Goal: Information Seeking & Learning: Learn about a topic

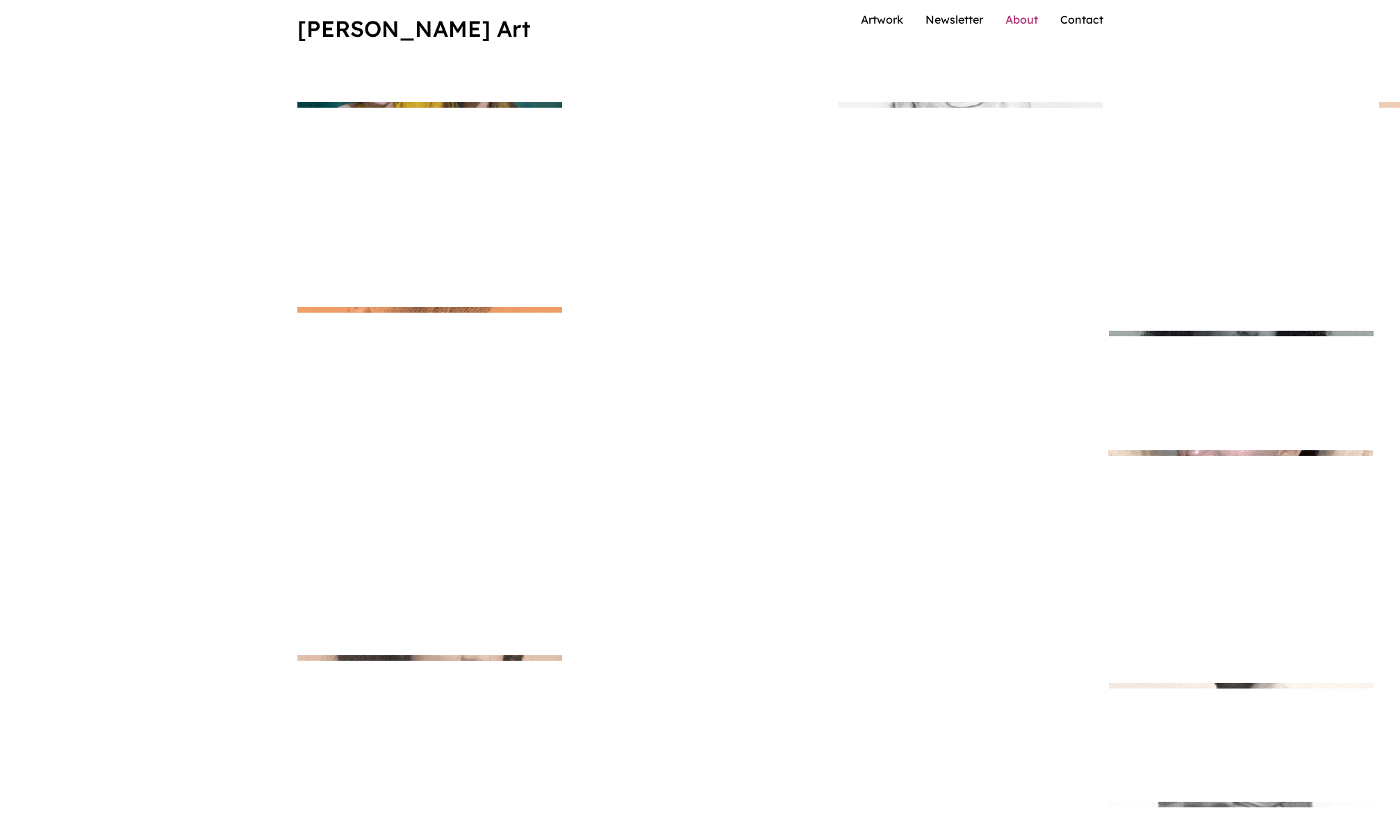
click at [1037, 27] on link "About" at bounding box center [1021, 20] width 33 height 14
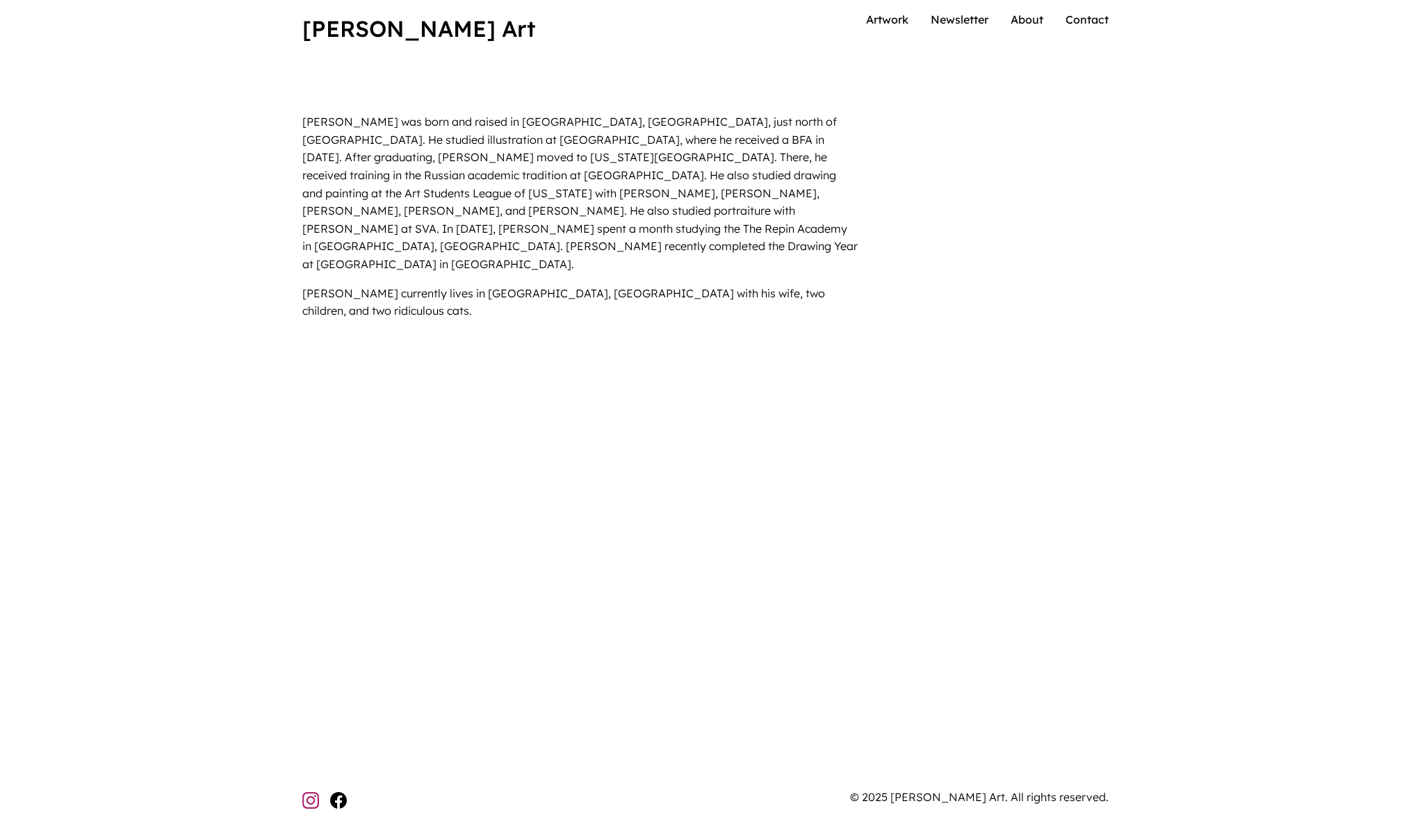
click at [316, 802] on icon at bounding box center [310, 800] width 17 height 17
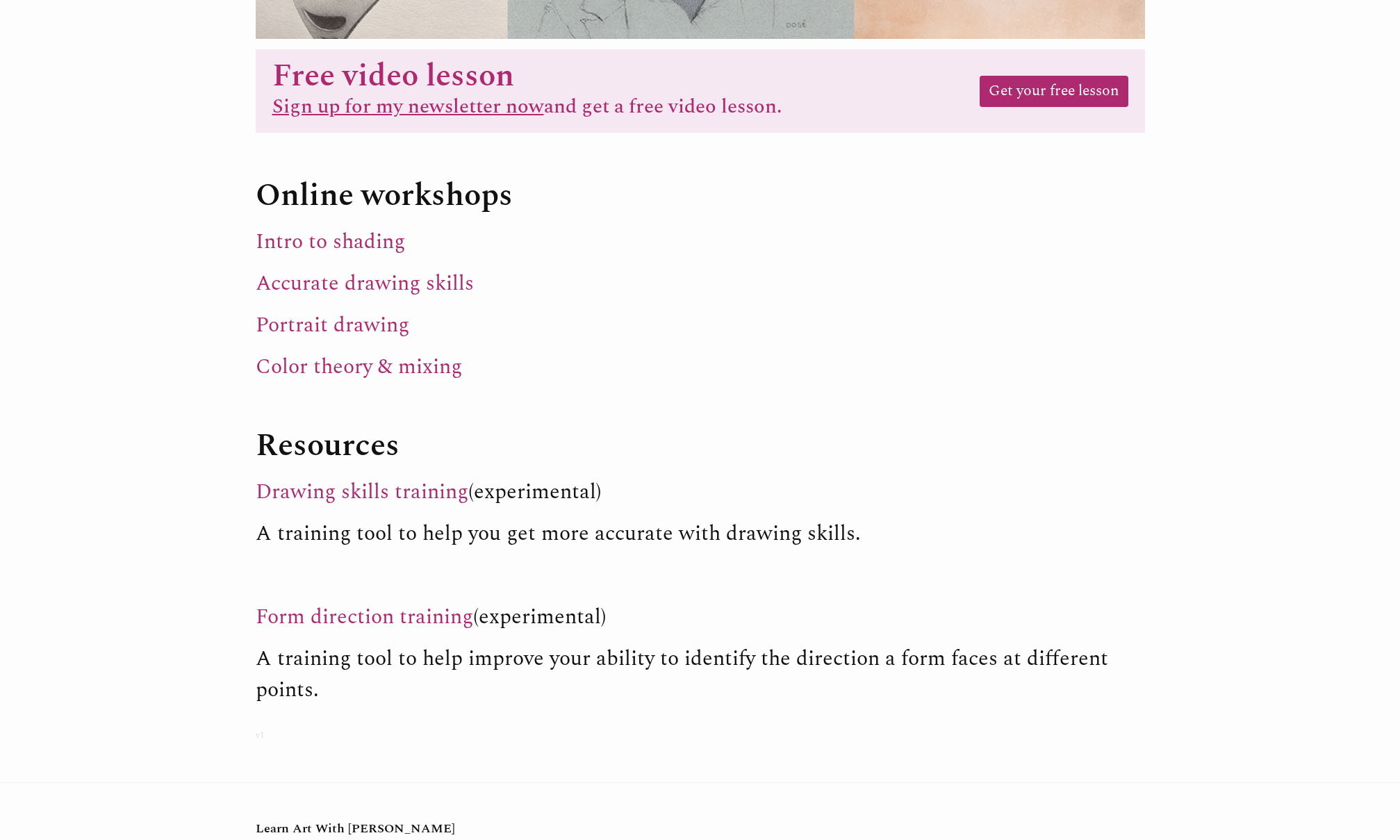
scroll to position [168, 0]
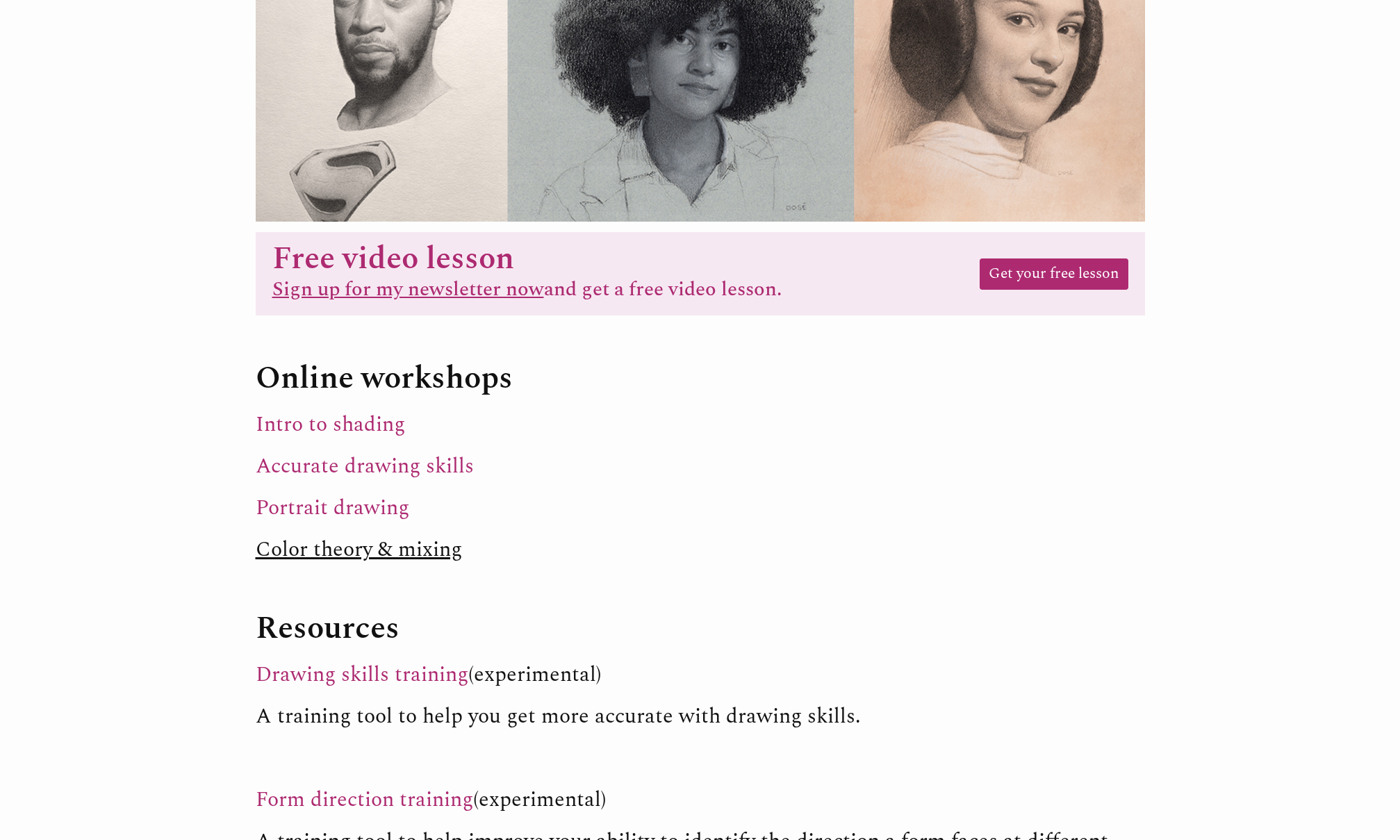
click at [349, 557] on link "Color theory & mixing" at bounding box center [358, 550] width 206 height 32
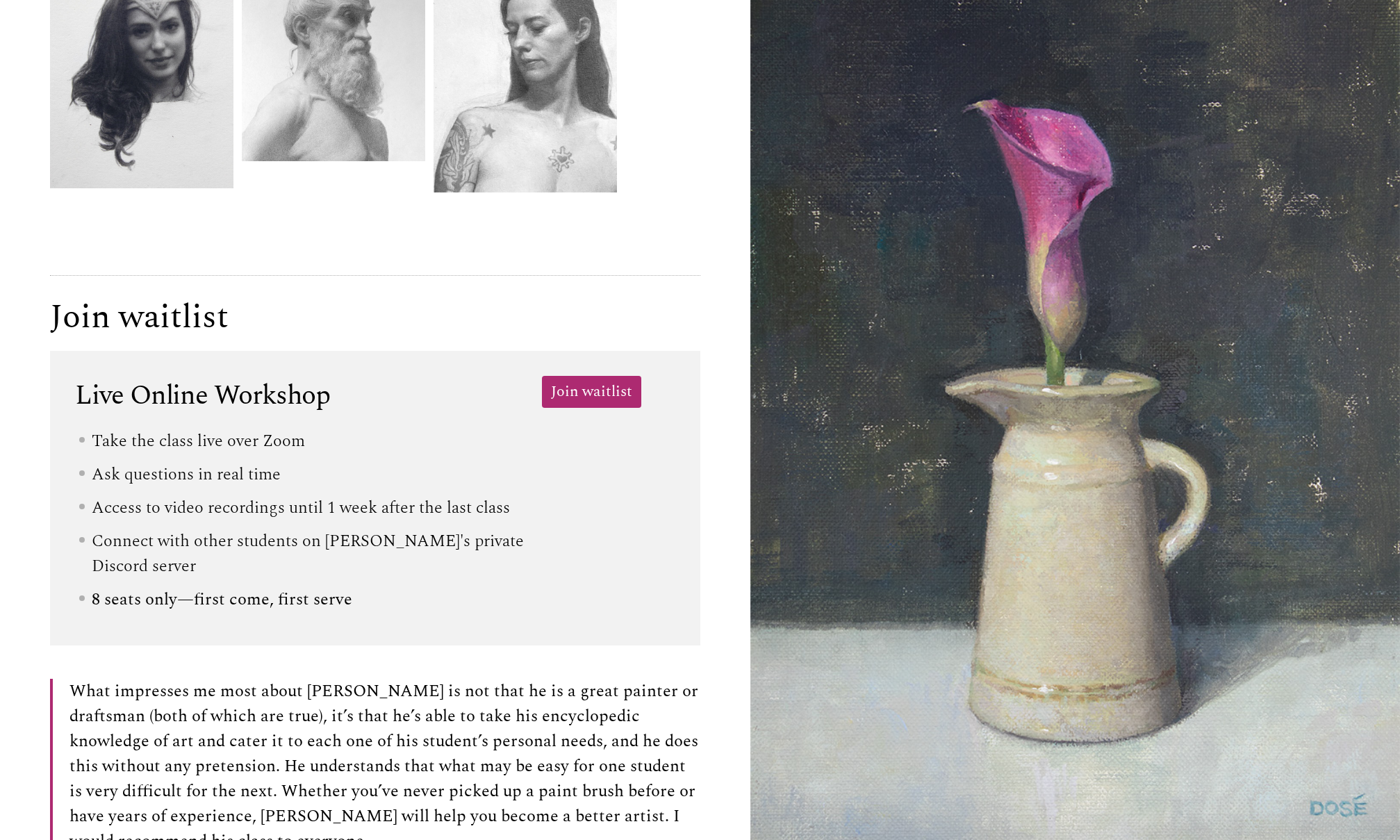
scroll to position [1832, 0]
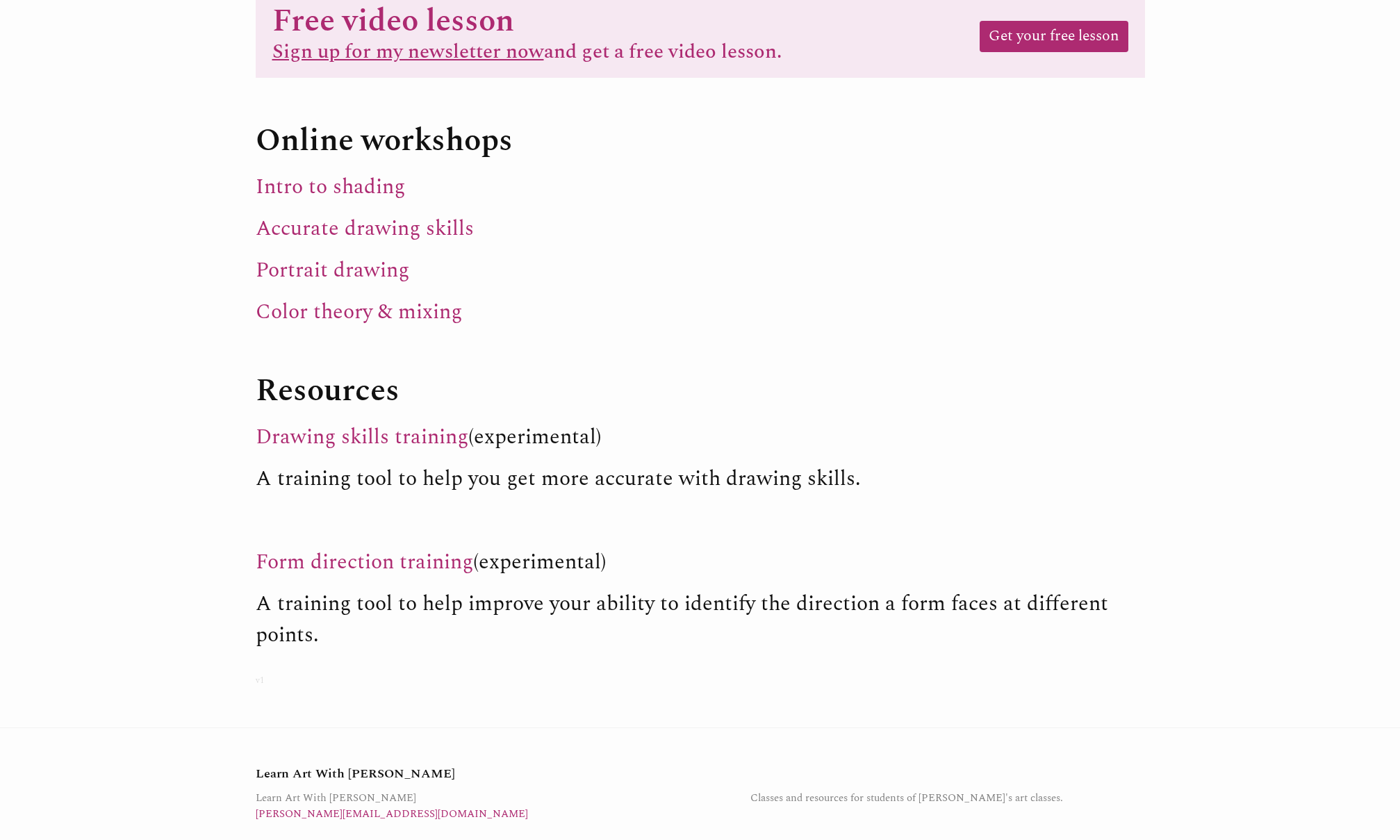
scroll to position [430, 0]
